Goal: Task Accomplishment & Management: Use online tool/utility

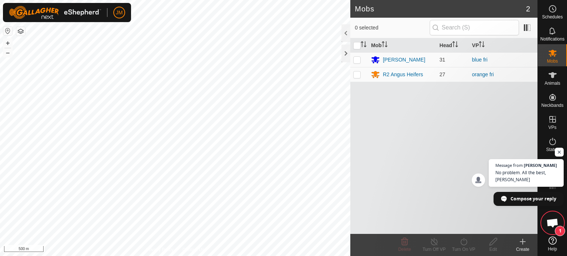
scroll to position [496, 0]
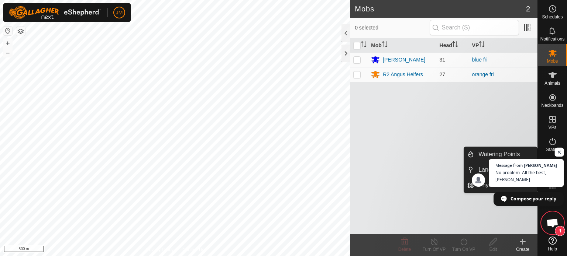
click at [559, 153] on span "Open chat" at bounding box center [559, 152] width 9 height 9
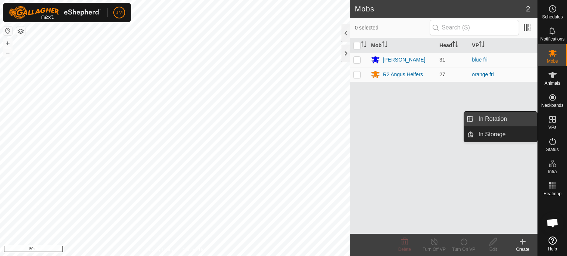
click at [504, 116] on link "In Rotation" at bounding box center [505, 119] width 63 height 15
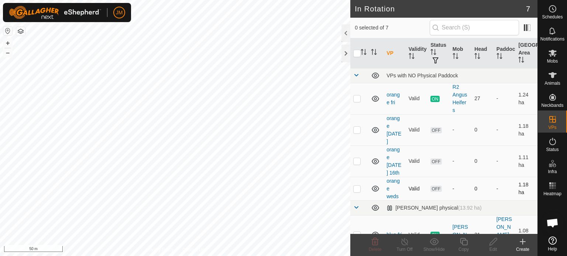
click at [358, 192] on p-checkbox at bounding box center [356, 189] width 7 height 6
click at [374, 245] on icon at bounding box center [375, 241] width 7 height 7
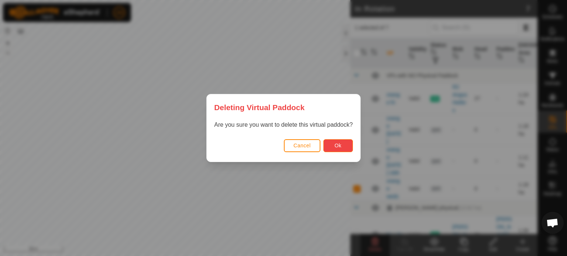
click at [340, 145] on span "Ok" at bounding box center [337, 146] width 7 height 6
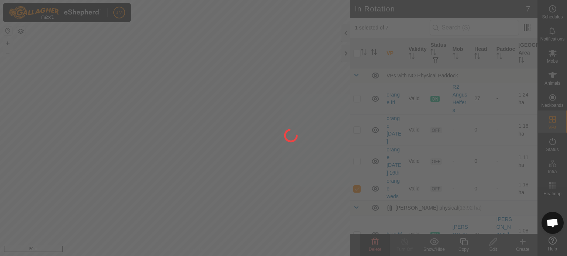
checkbox input "false"
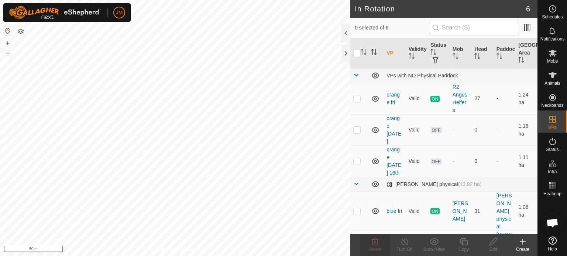
click at [356, 164] on p-checkbox at bounding box center [356, 161] width 7 height 6
checkbox input "true"
click at [372, 243] on icon at bounding box center [375, 241] width 7 height 7
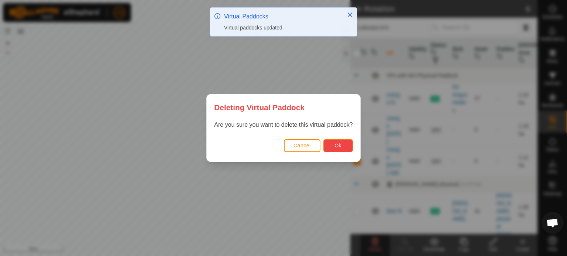
click at [333, 150] on button "Ok" at bounding box center [338, 145] width 30 height 13
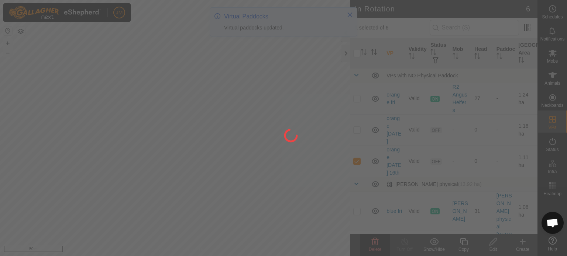
checkbox input "false"
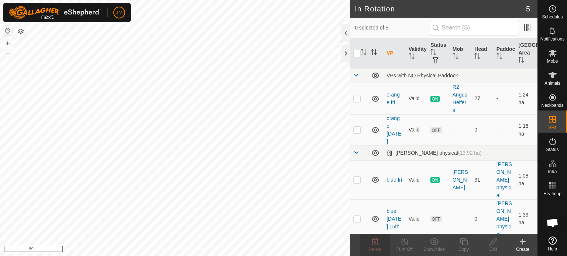
click at [356, 132] on p-checkbox at bounding box center [356, 130] width 7 height 6
click at [376, 239] on icon at bounding box center [374, 242] width 9 height 9
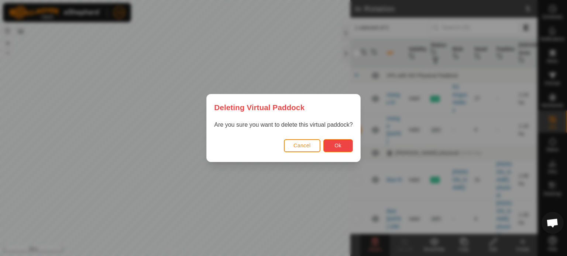
click at [344, 146] on button "Ok" at bounding box center [338, 145] width 30 height 13
checkbox input "false"
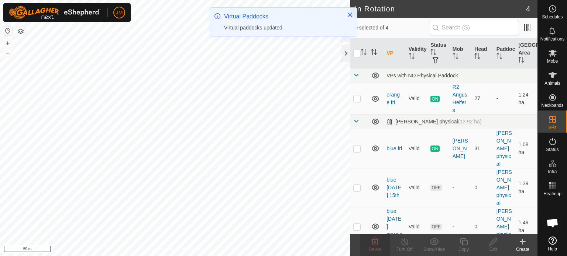
click at [523, 243] on icon at bounding box center [522, 242] width 9 height 9
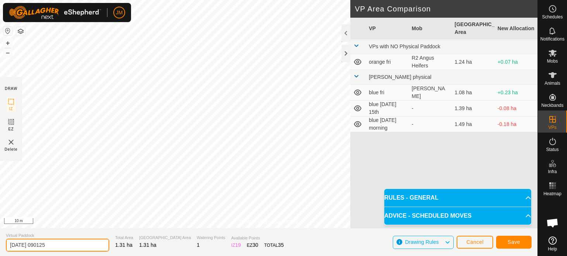
click at [74, 243] on input "[DATE] 090125" at bounding box center [57, 245] width 103 height 13
type input "2"
type input "orange sat"
click at [504, 242] on button "Save" at bounding box center [513, 242] width 35 height 13
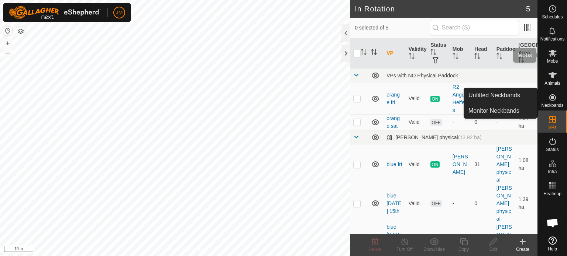
click at [552, 56] on icon at bounding box center [552, 53] width 9 height 9
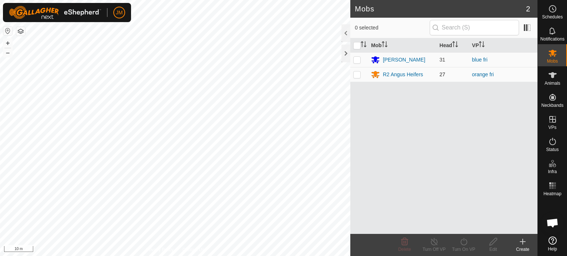
click at [356, 76] on p-checkbox at bounding box center [356, 75] width 7 height 6
checkbox input "true"
click at [463, 241] on icon at bounding box center [463, 242] width 9 height 9
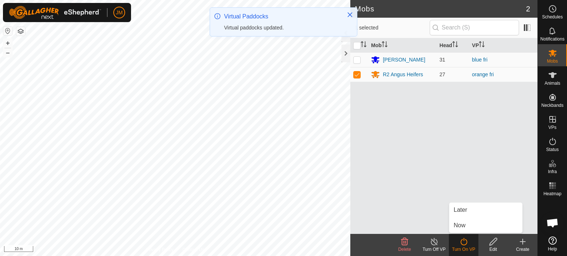
click at [463, 228] on link "Now" at bounding box center [485, 225] width 73 height 15
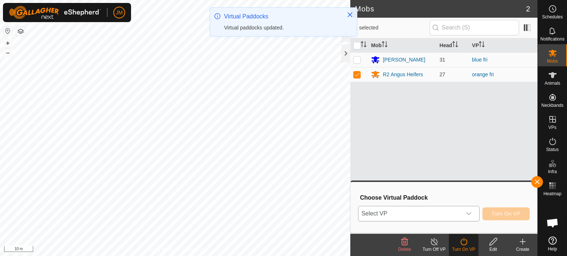
click at [463, 210] on div "dropdown trigger" at bounding box center [468, 214] width 15 height 15
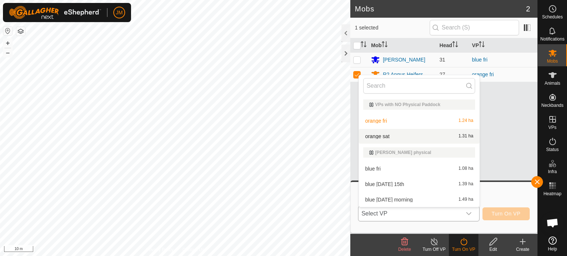
click at [424, 135] on li "orange sat 1.31 ha" at bounding box center [419, 136] width 121 height 15
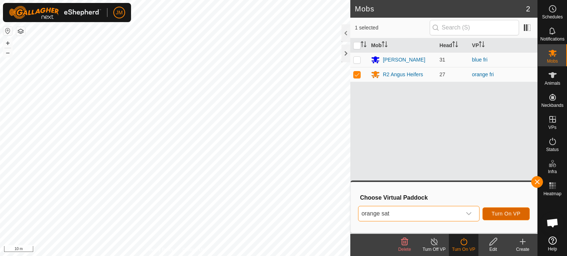
click at [498, 214] on span "Turn On VP" at bounding box center [505, 214] width 29 height 6
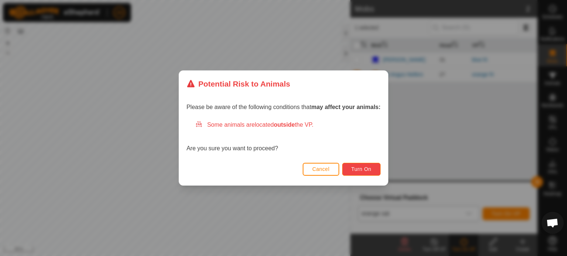
click at [366, 165] on button "Turn On" at bounding box center [361, 169] width 38 height 13
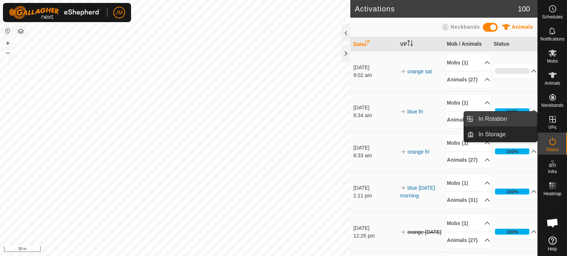
click at [507, 117] on link "In Rotation" at bounding box center [505, 119] width 63 height 15
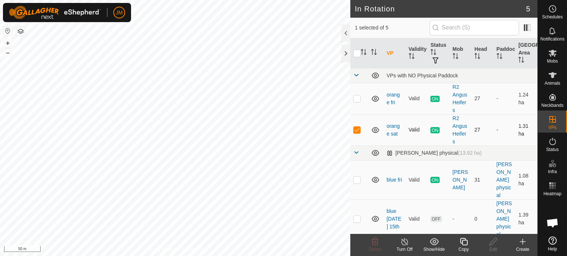
click at [360, 131] on p-checkbox at bounding box center [356, 130] width 7 height 6
checkbox input "false"
click at [391, 134] on div "In Rotation 5 0 selected of 5 VP Validity Status Mob Head Paddock Grazing Area …" at bounding box center [268, 128] width 537 height 256
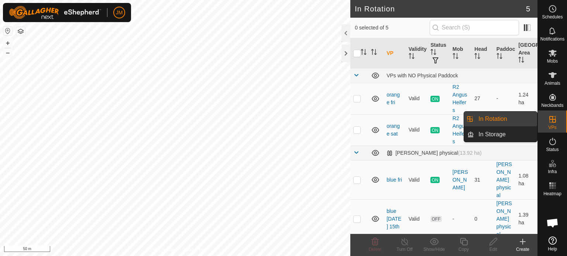
click at [483, 119] on link "In Rotation" at bounding box center [505, 119] width 63 height 15
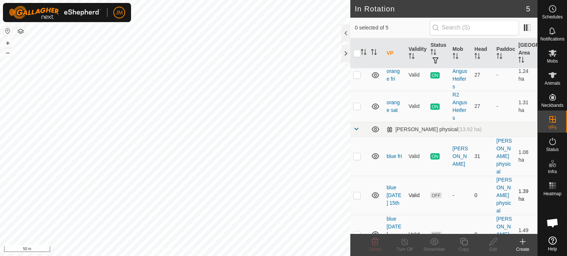
scroll to position [43, 0]
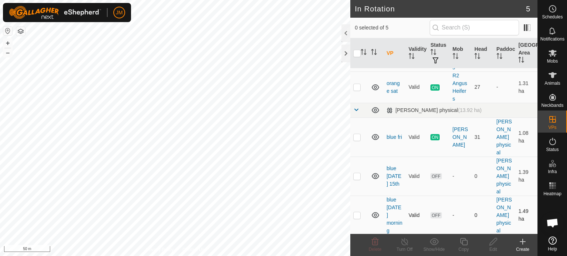
click at [358, 214] on p-checkbox at bounding box center [356, 216] width 7 height 6
click at [374, 241] on icon at bounding box center [374, 242] width 9 height 9
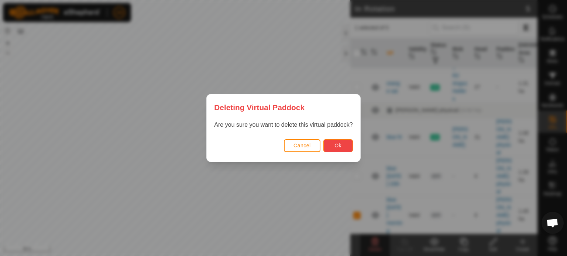
click at [347, 146] on button "Ok" at bounding box center [338, 145] width 30 height 13
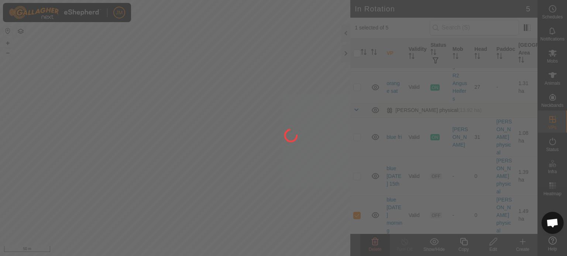
checkbox input "false"
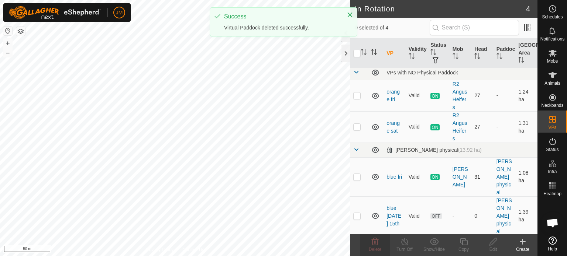
scroll to position [4, 0]
click at [359, 213] on p-checkbox at bounding box center [356, 215] width 7 height 6
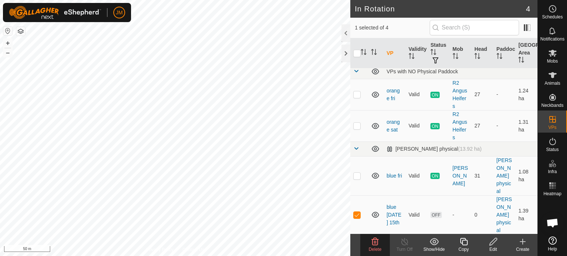
click at [376, 242] on icon at bounding box center [374, 242] width 9 height 9
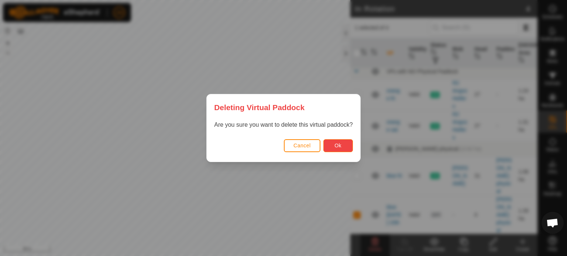
click at [334, 151] on button "Ok" at bounding box center [338, 145] width 30 height 13
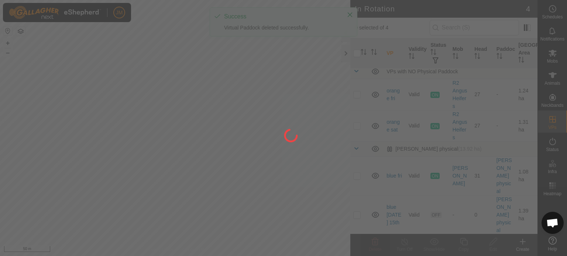
checkbox input "false"
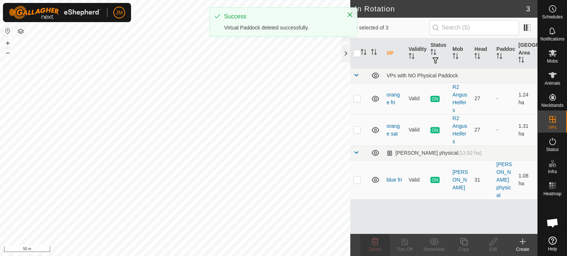
scroll to position [0, 0]
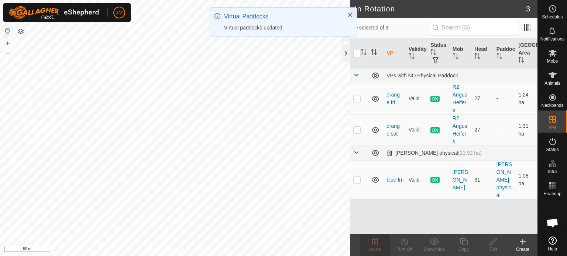
click at [521, 242] on icon at bounding box center [522, 242] width 5 height 0
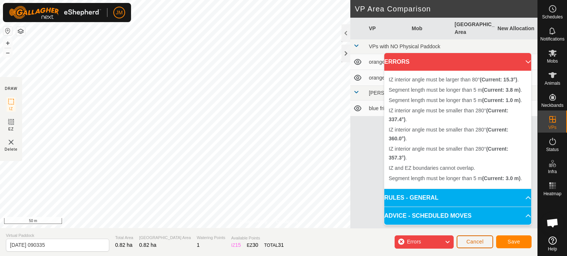
click at [484, 242] on button "Cancel" at bounding box center [474, 242] width 37 height 13
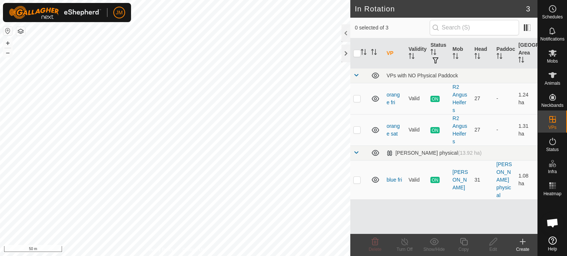
click at [524, 239] on icon at bounding box center [522, 242] width 9 height 9
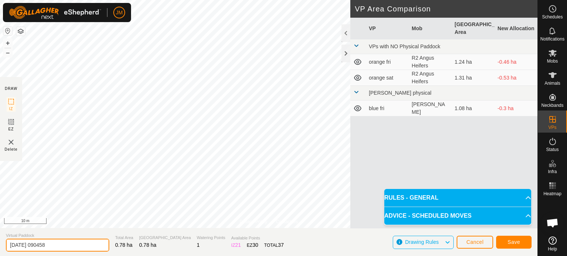
click at [75, 249] on input "[DATE] 090458" at bounding box center [57, 245] width 103 height 13
type input "2"
type input "blue sat"
click at [520, 242] on button "Save" at bounding box center [513, 242] width 35 height 13
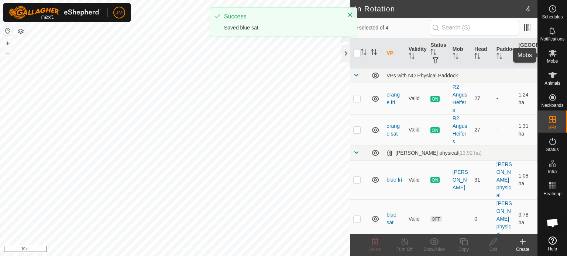
click at [552, 56] on icon at bounding box center [552, 53] width 9 height 9
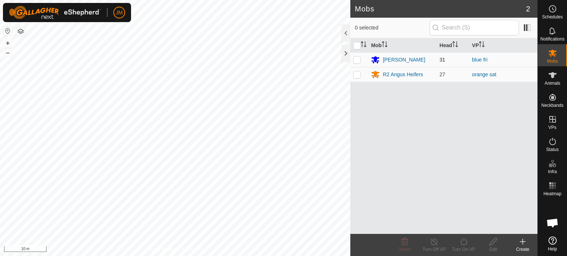
click at [358, 59] on p-checkbox at bounding box center [356, 60] width 7 height 6
checkbox input "true"
click at [463, 242] on icon at bounding box center [463, 242] width 9 height 9
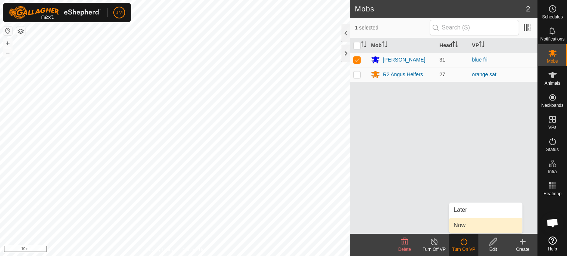
click at [463, 221] on link "Now" at bounding box center [485, 225] width 73 height 15
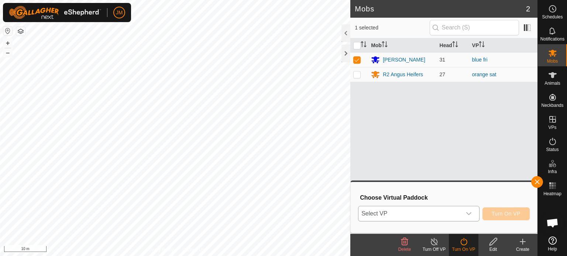
click at [459, 215] on span "Select VP" at bounding box center [409, 214] width 103 height 15
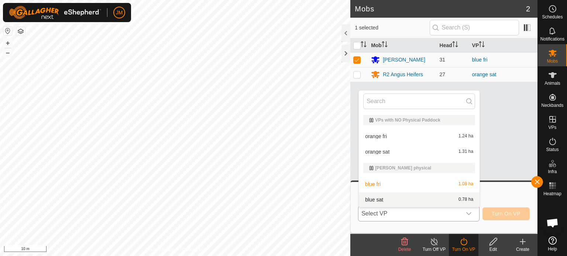
click at [449, 201] on li "blue sat 0.78 ha" at bounding box center [419, 200] width 121 height 15
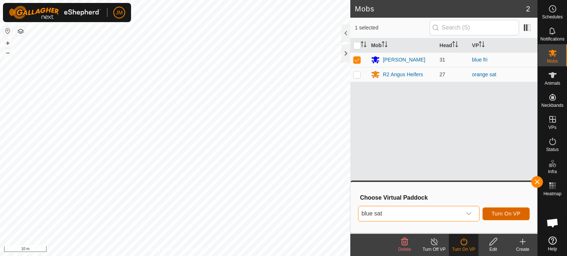
click at [499, 215] on span "Turn On VP" at bounding box center [505, 214] width 29 height 6
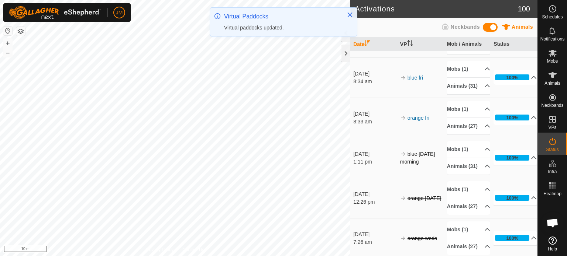
scroll to position [148, 0]
